Goal: Transaction & Acquisition: Purchase product/service

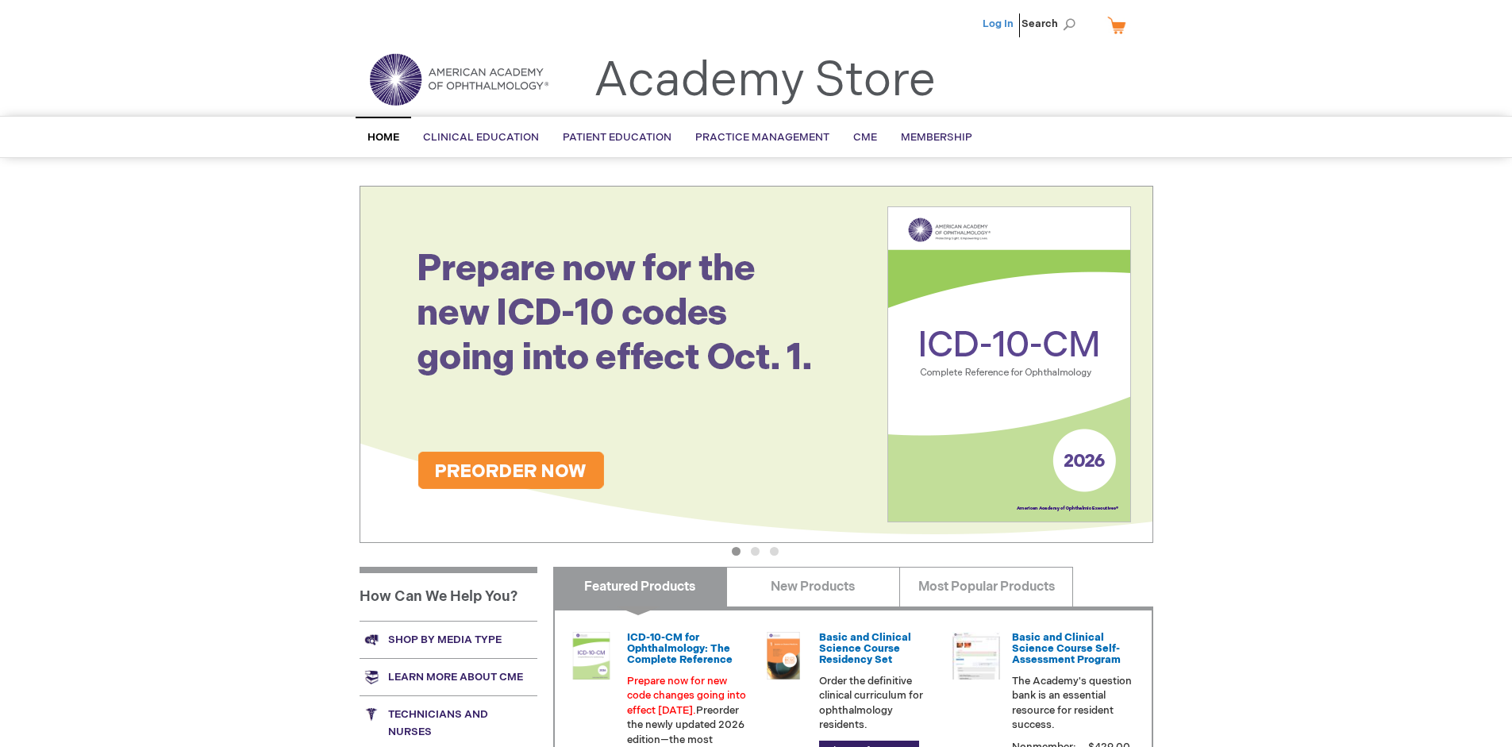
click at [999, 24] on link "Log In" at bounding box center [997, 23] width 31 height 13
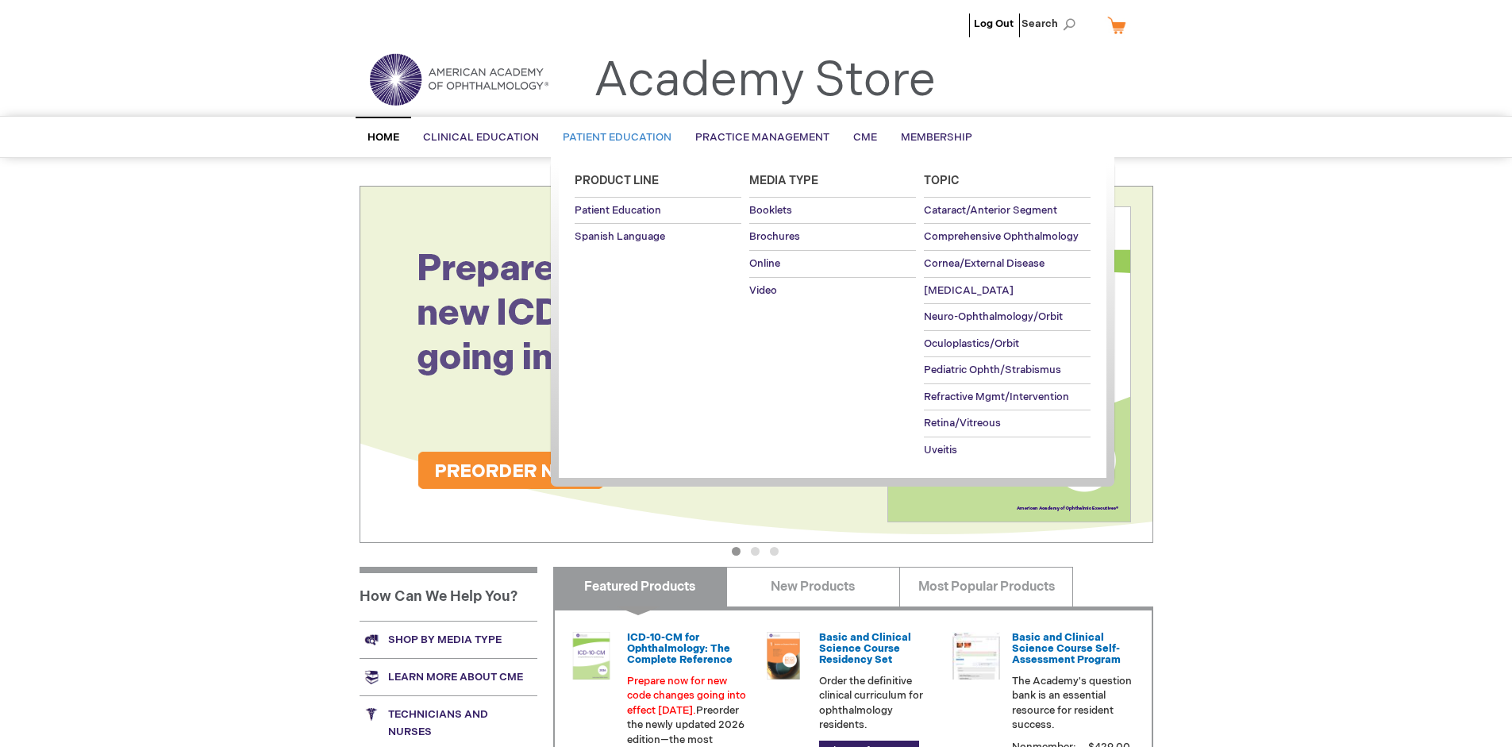
click at [613, 137] on span "Patient Education" at bounding box center [617, 137] width 109 height 13
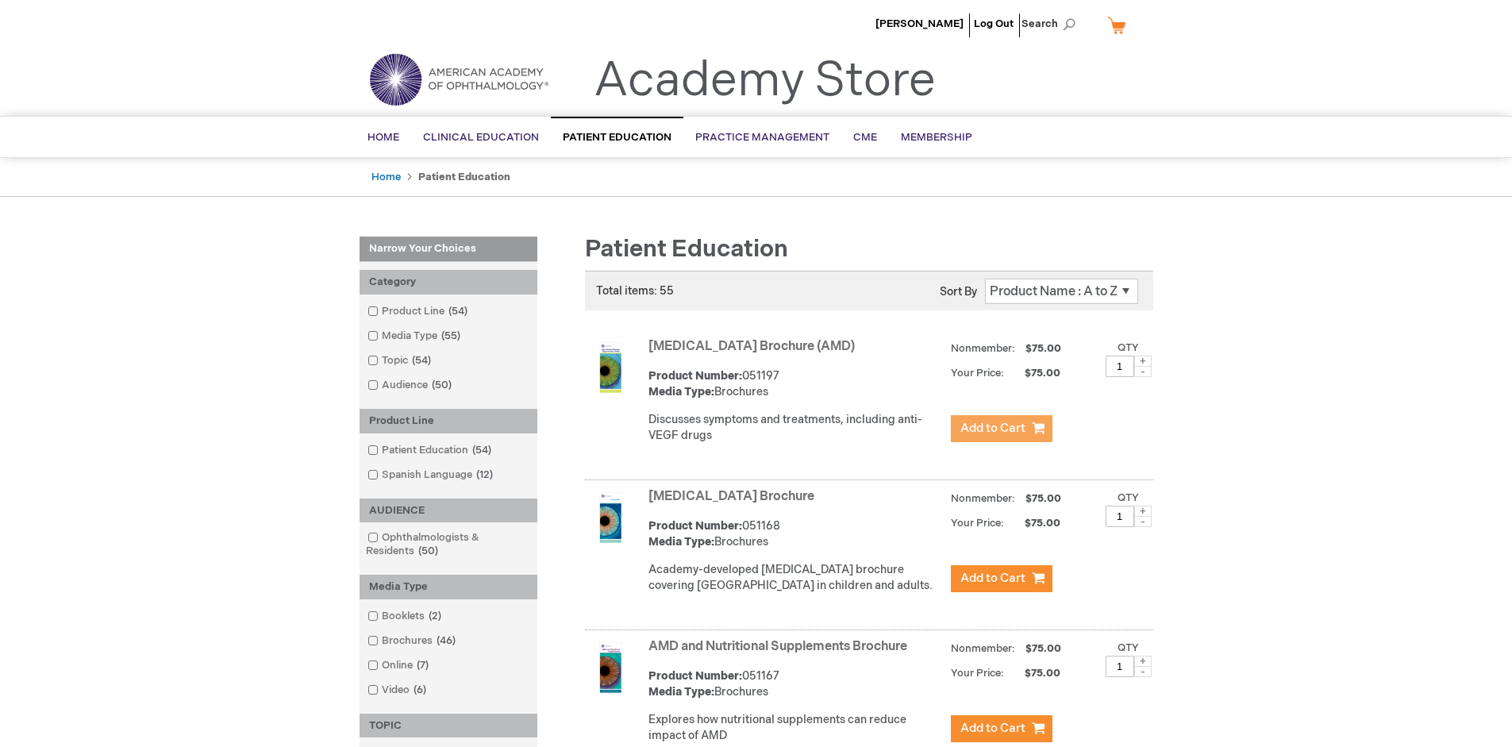
click at [1001, 429] on span "Add to Cart" at bounding box center [992, 428] width 65 height 15
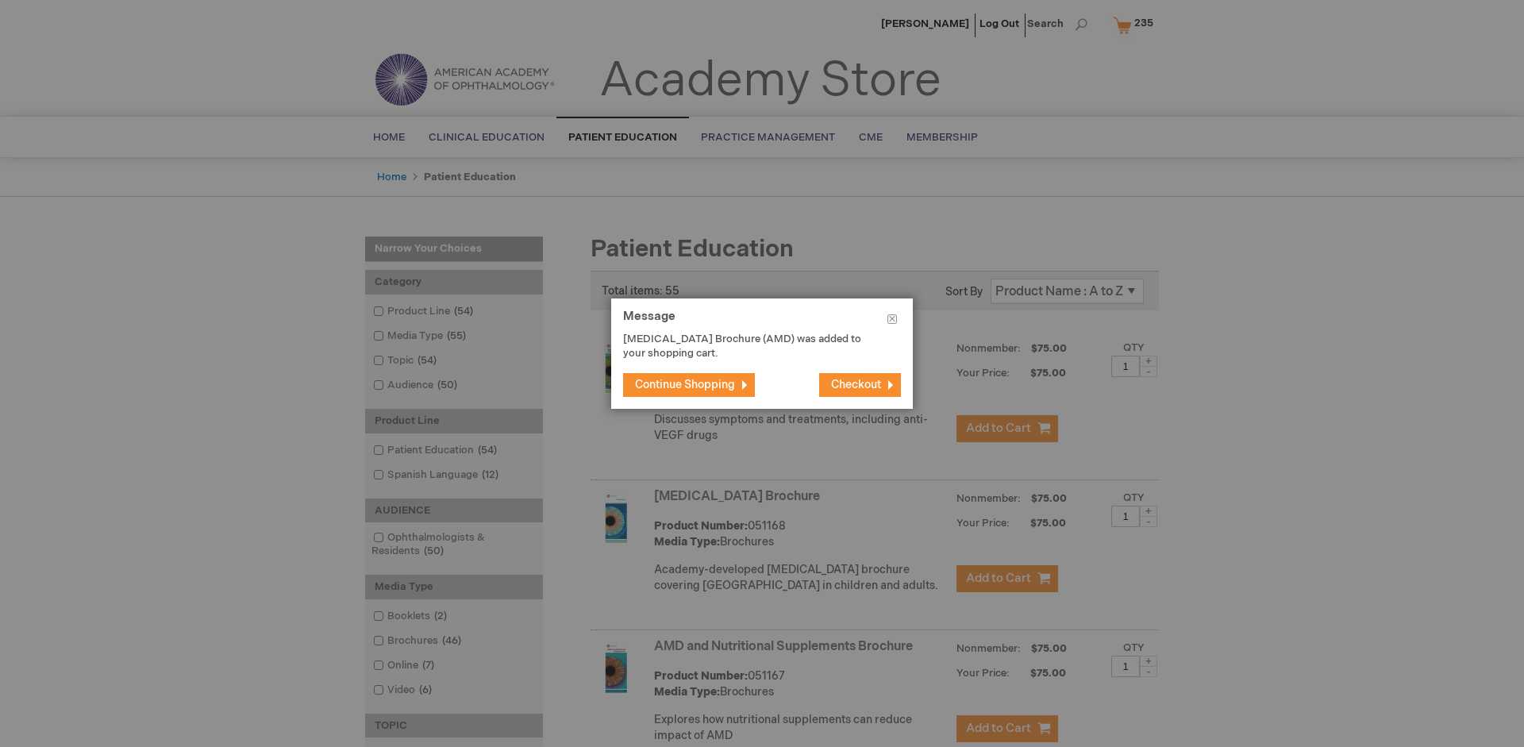
click at [685, 384] on span "Continue Shopping" at bounding box center [685, 384] width 100 height 13
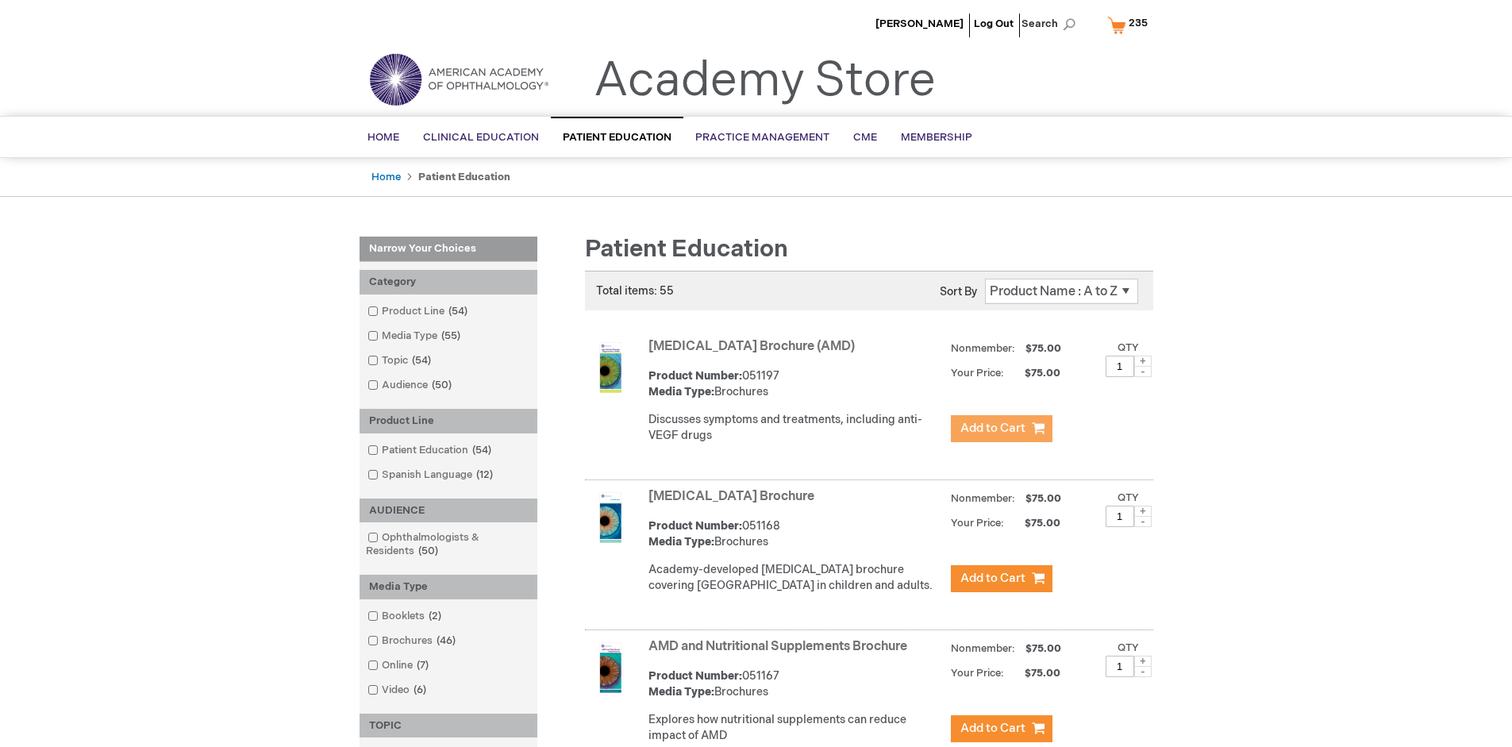
click at [781, 654] on link "AMD and Nutritional Supplements Brochure" at bounding box center [777, 646] width 259 height 15
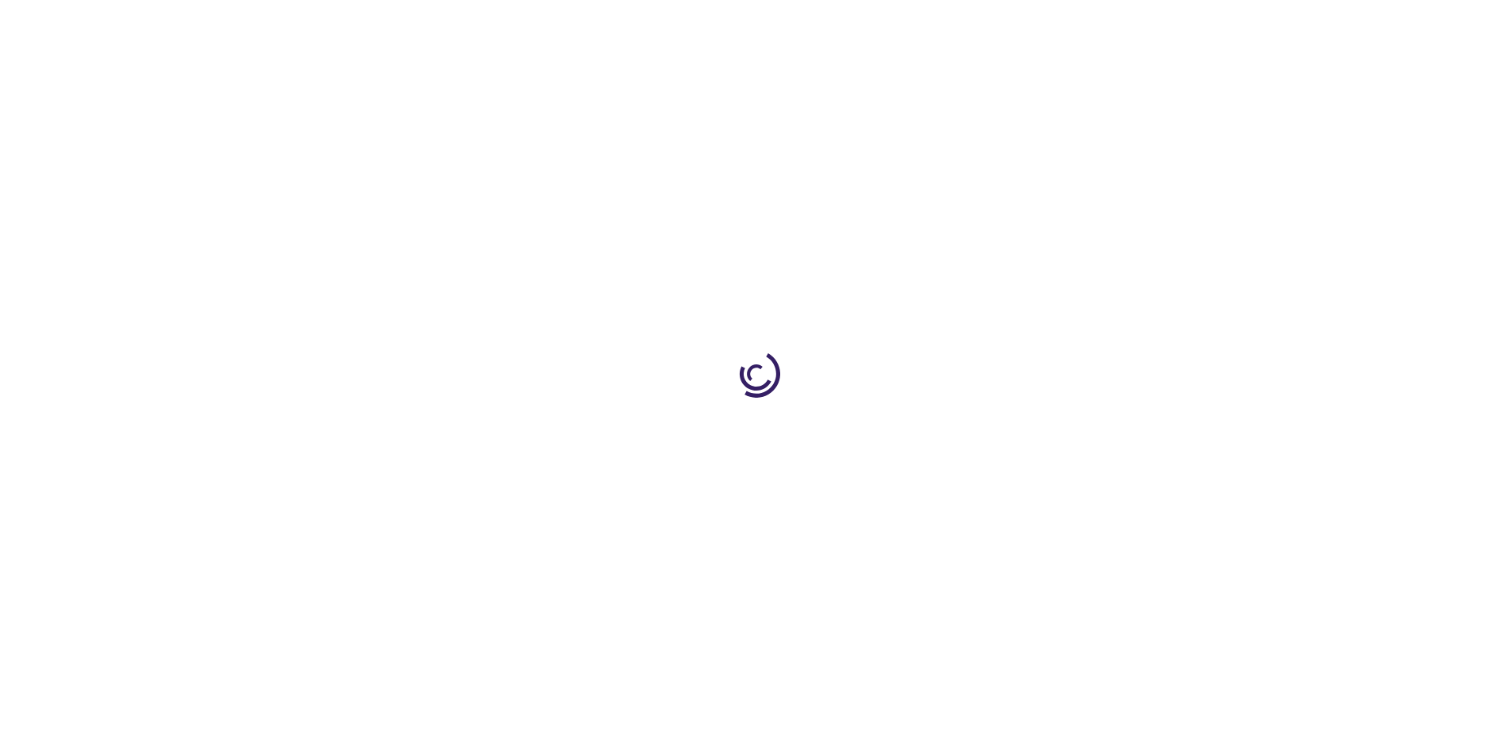
type input "1"
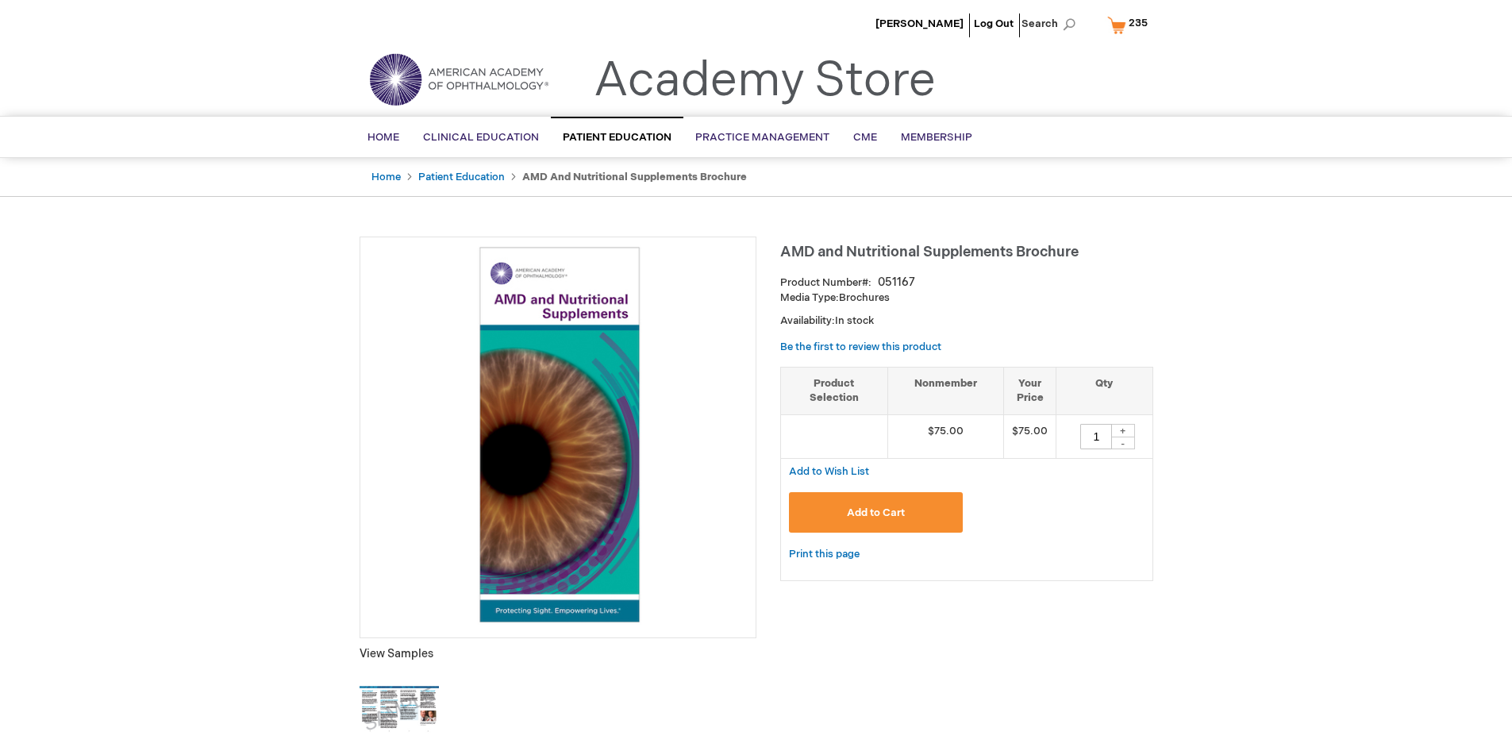
click at [875, 512] on span "Add to Cart" at bounding box center [876, 512] width 58 height 13
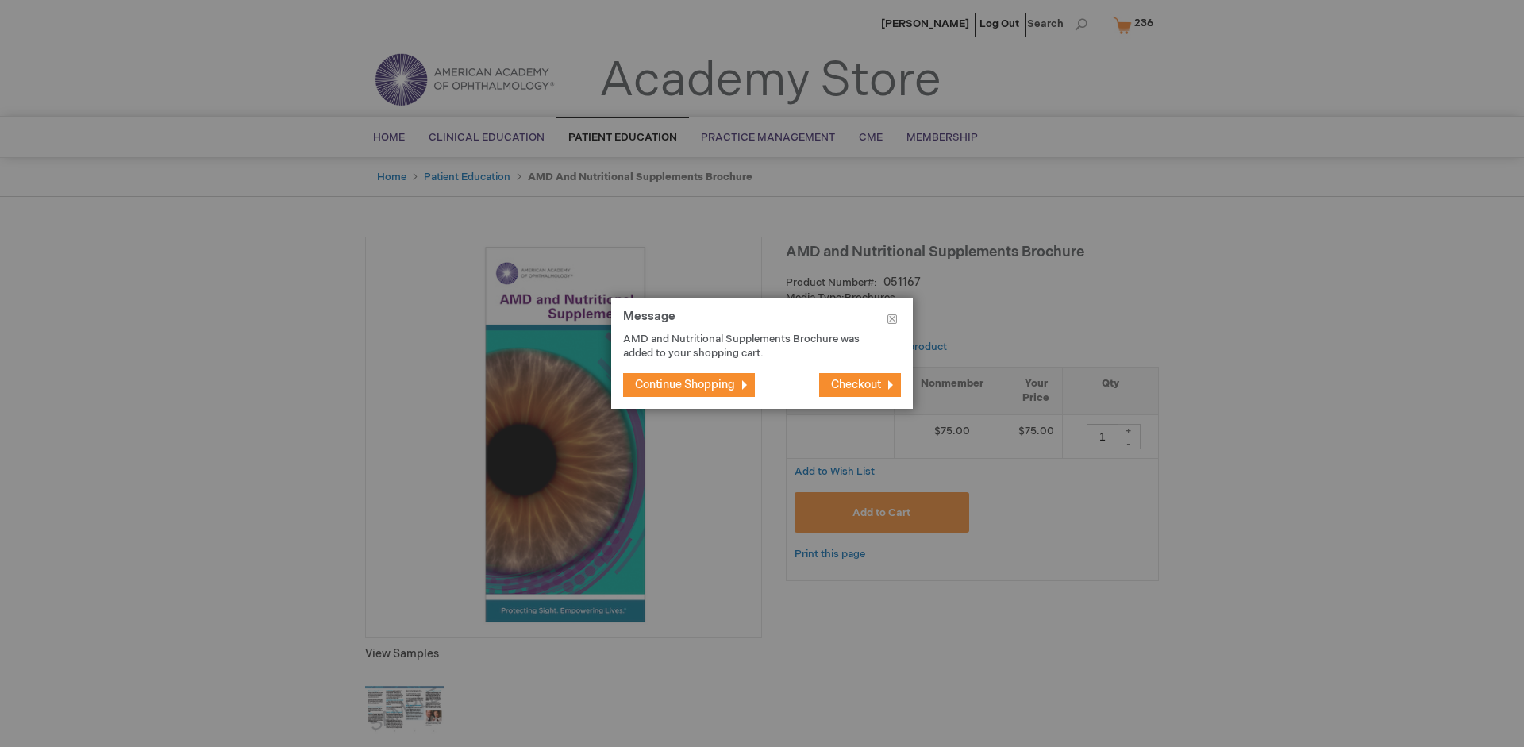
click at [685, 384] on span "Continue Shopping" at bounding box center [685, 384] width 100 height 13
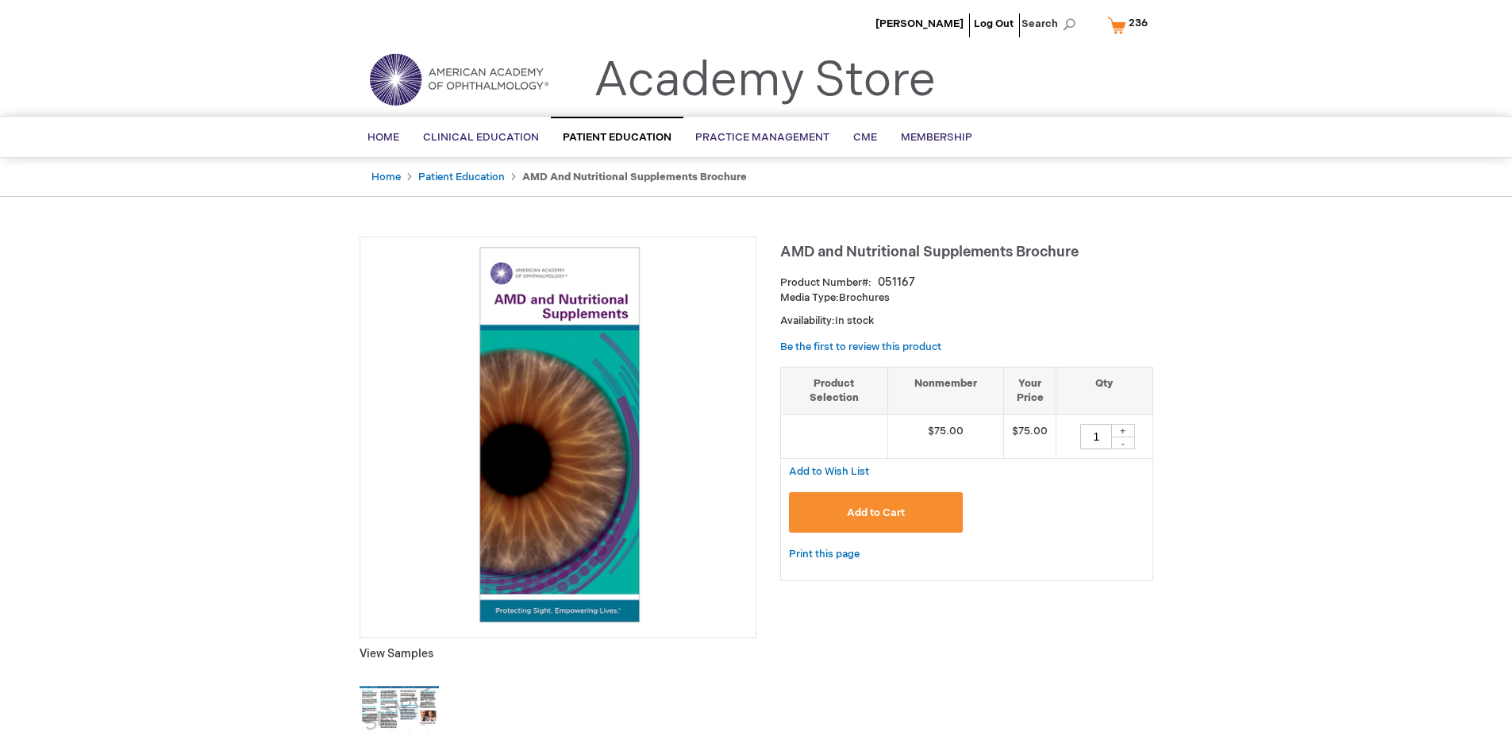
click at [1130, 25] on span "236" at bounding box center [1137, 23] width 19 height 13
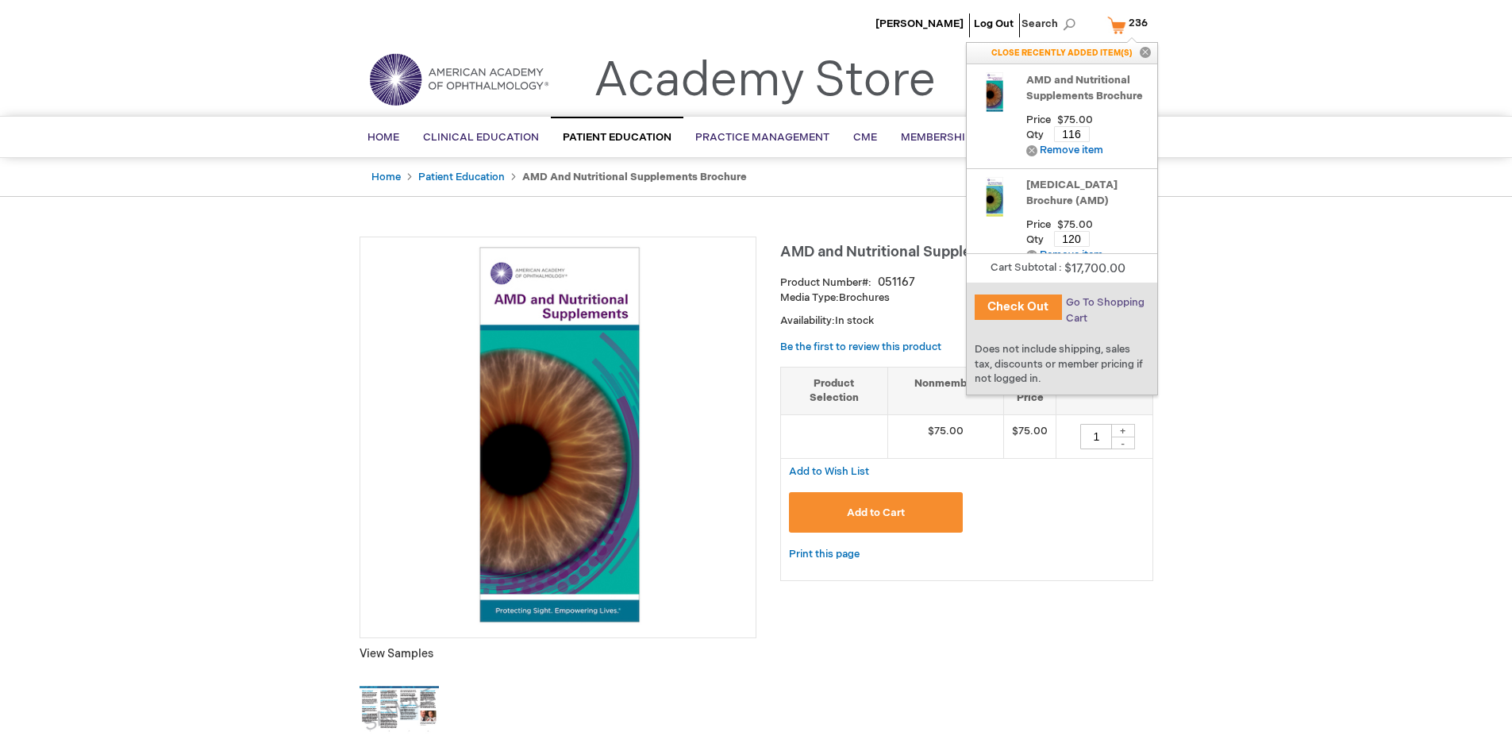
click at [1103, 302] on span "Go To Shopping Cart" at bounding box center [1105, 310] width 79 height 29
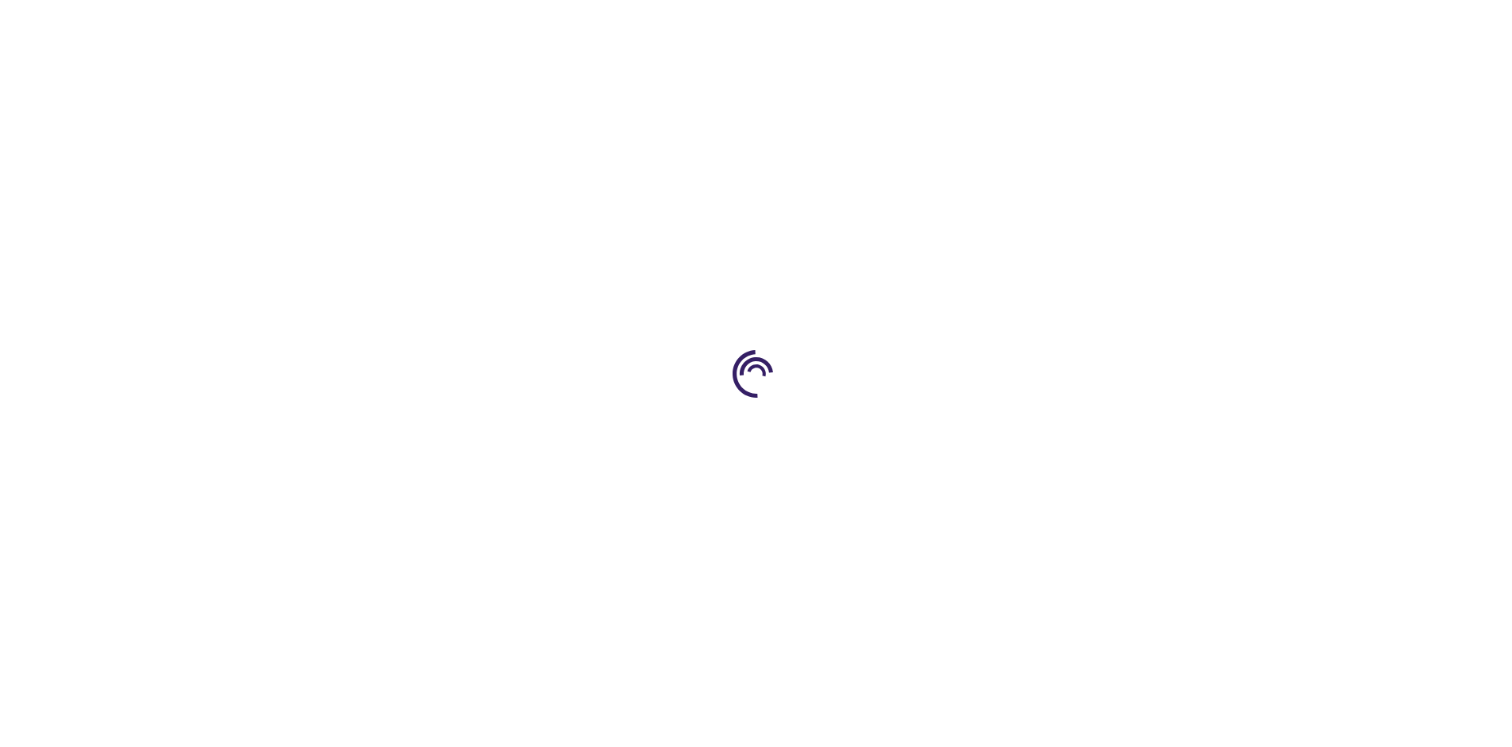
select select "US"
select select "41"
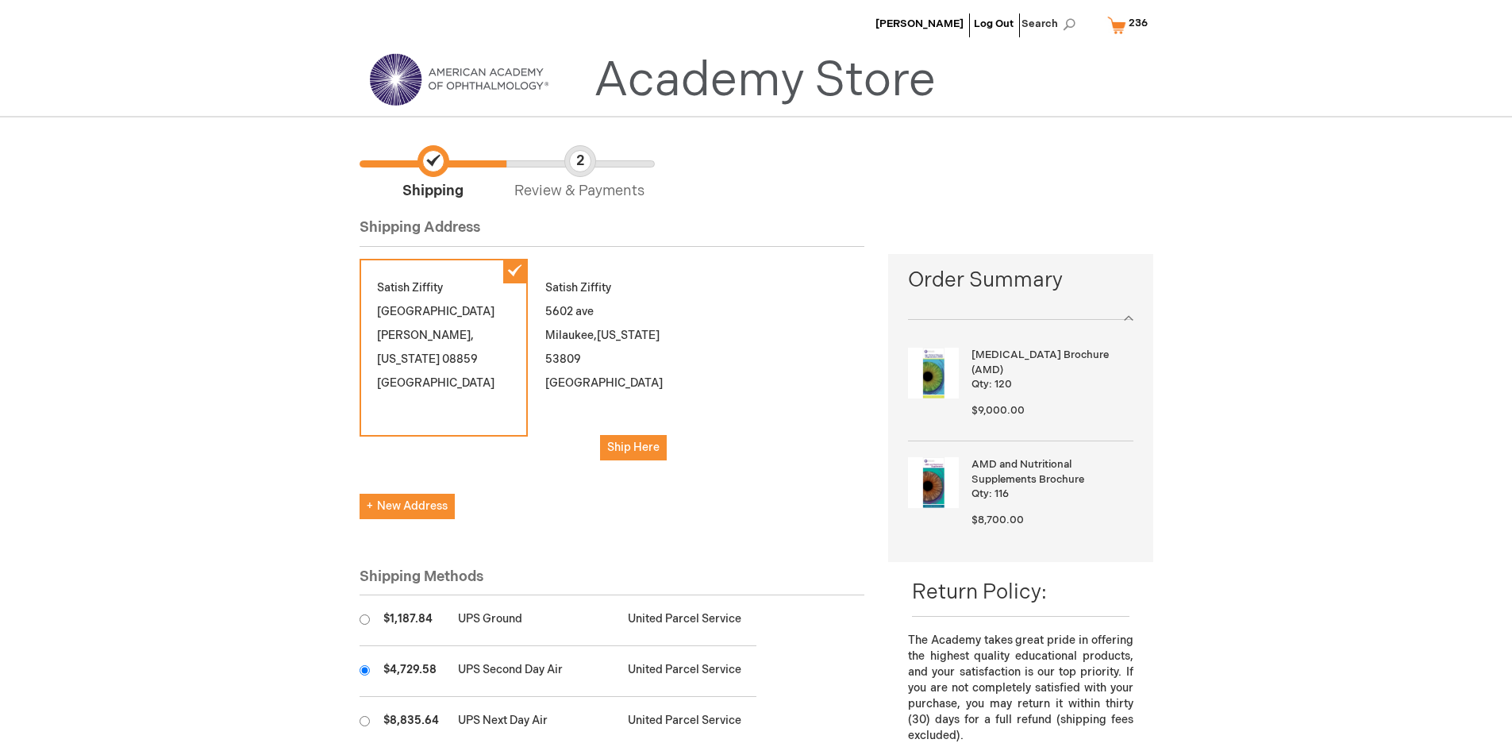
click at [364, 670] on input "radio" at bounding box center [365, 670] width 10 height 10
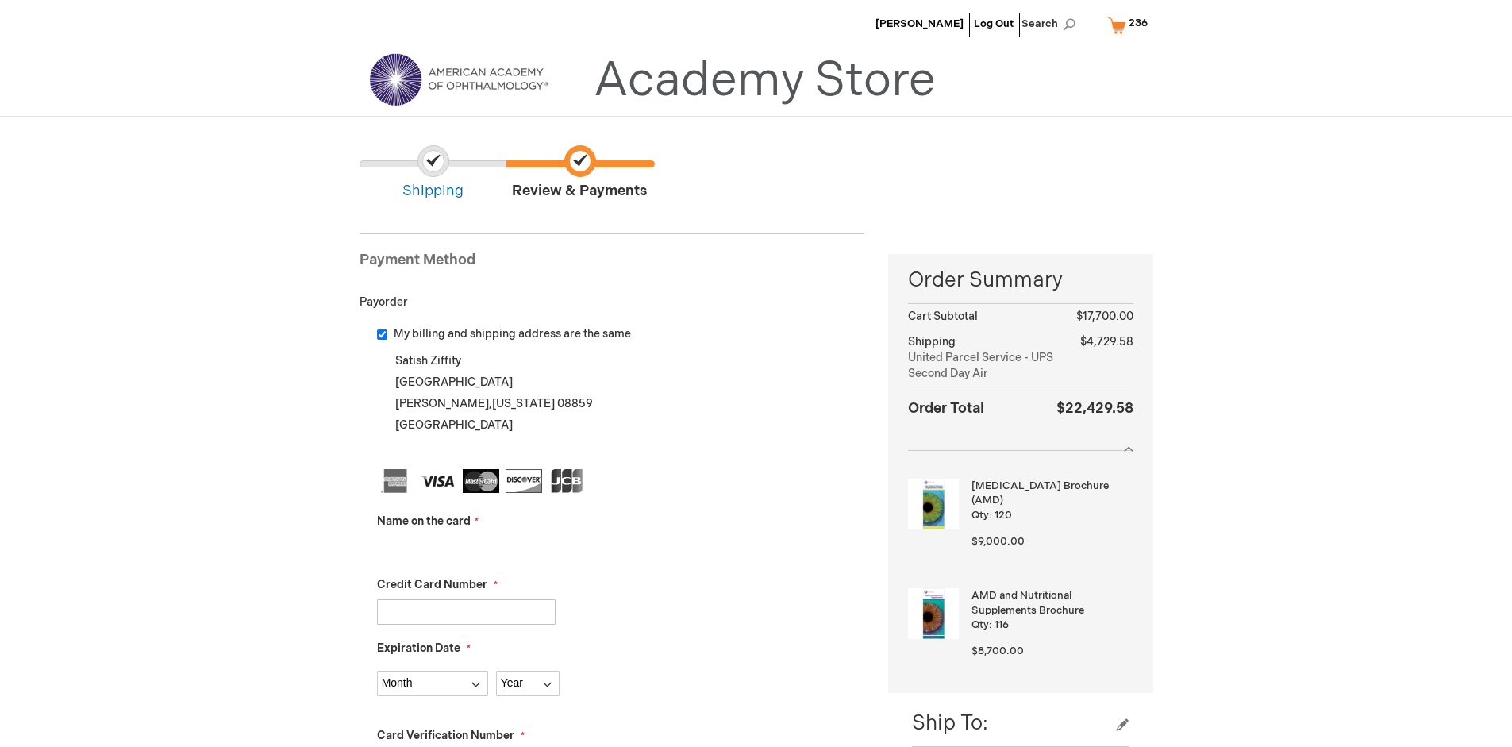
click at [466, 548] on input "Name on the card" at bounding box center [466, 548] width 179 height 25
